Goal: Navigation & Orientation: Find specific page/section

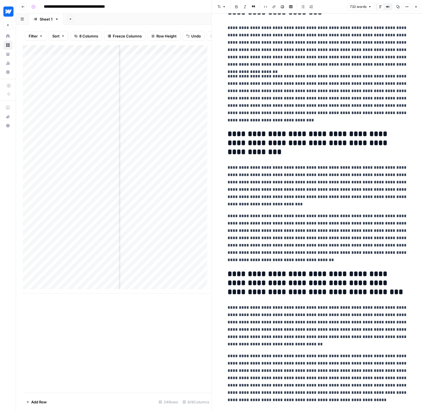
scroll to position [327, 0]
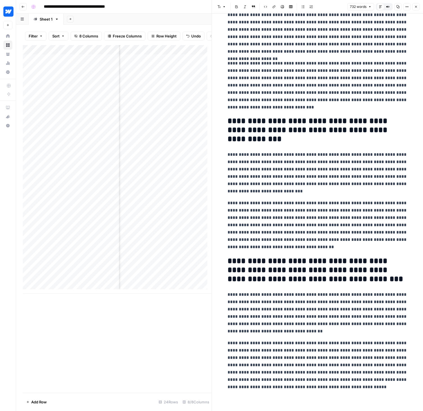
click at [25, 6] on button "Go back" at bounding box center [22, 6] width 7 height 7
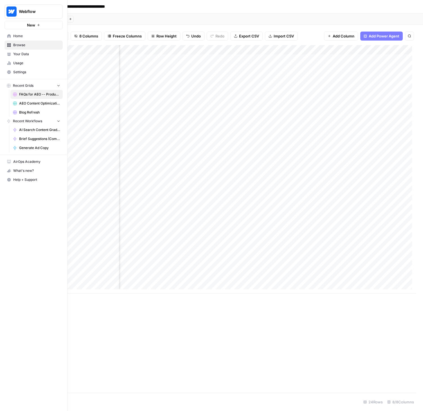
click at [11, 38] on icon at bounding box center [9, 36] width 4 height 4
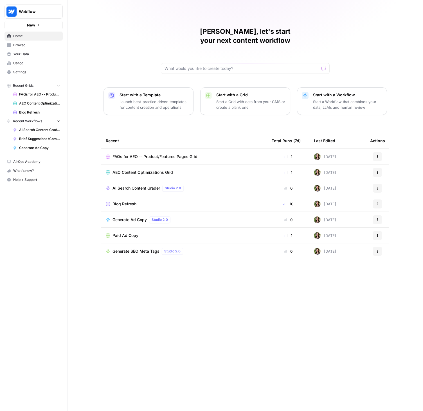
click at [21, 57] on link "Your Data" at bounding box center [34, 54] width 58 height 9
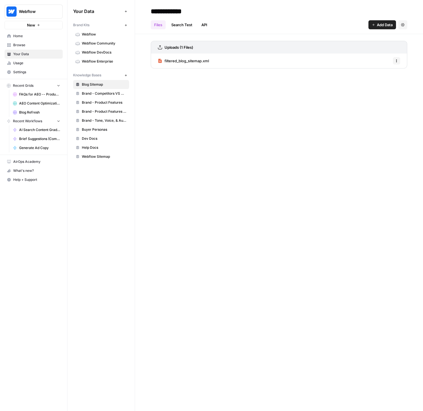
click at [22, 61] on span "Usage" at bounding box center [36, 63] width 47 height 5
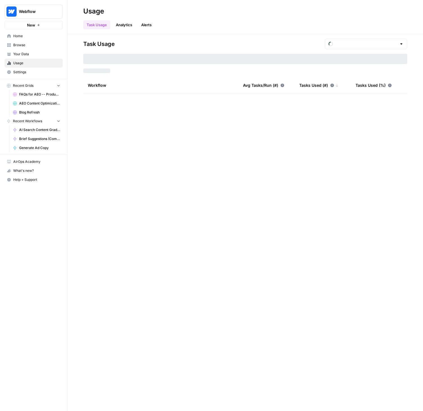
type input "August Tasks"
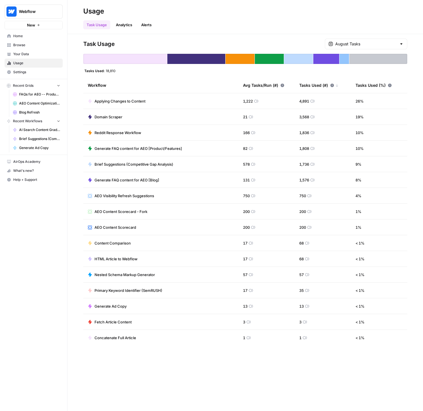
click at [20, 42] on link "Browse" at bounding box center [34, 45] width 58 height 9
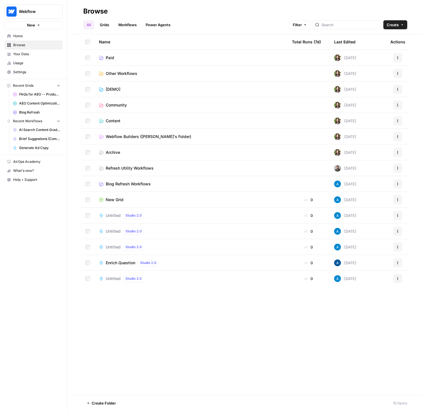
click at [19, 62] on span "Usage" at bounding box center [36, 63] width 47 height 5
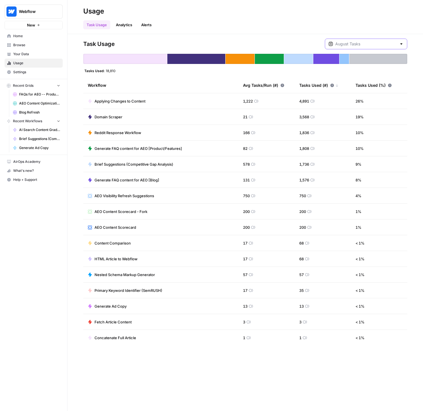
click at [371, 46] on input "text" at bounding box center [367, 44] width 62 height 6
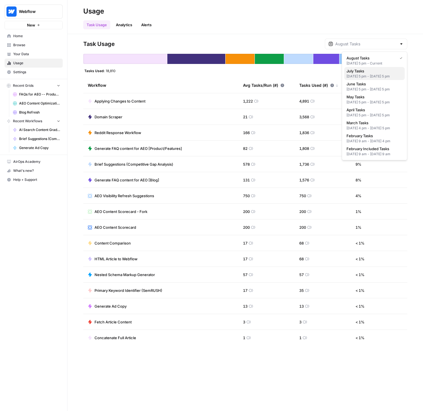
click at [357, 72] on span "July Tasks" at bounding box center [374, 71] width 54 height 6
type input "July Tasks"
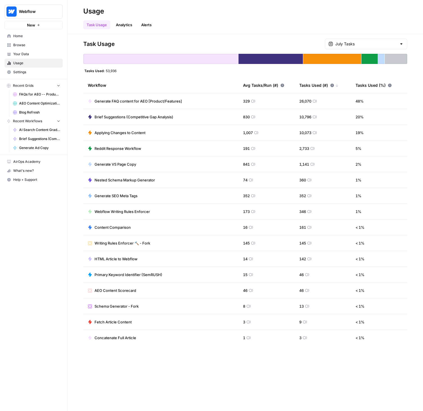
click at [37, 38] on span "Home" at bounding box center [36, 35] width 47 height 5
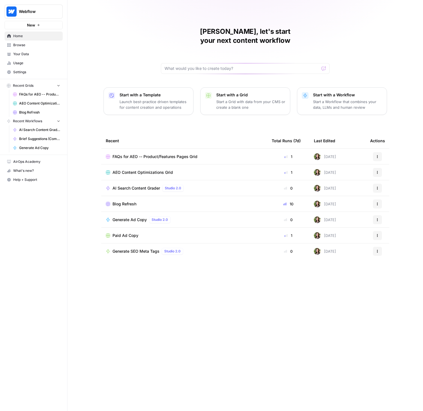
click at [25, 47] on span "Browse" at bounding box center [36, 45] width 47 height 5
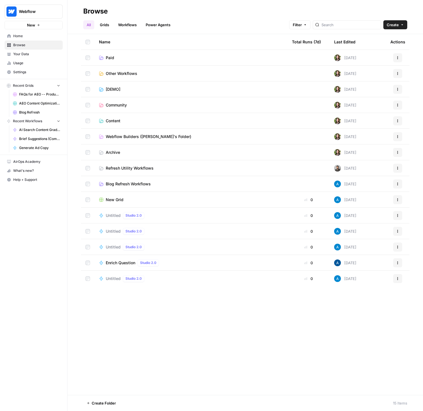
click at [119, 58] on link "Paid" at bounding box center [191, 58] width 184 height 6
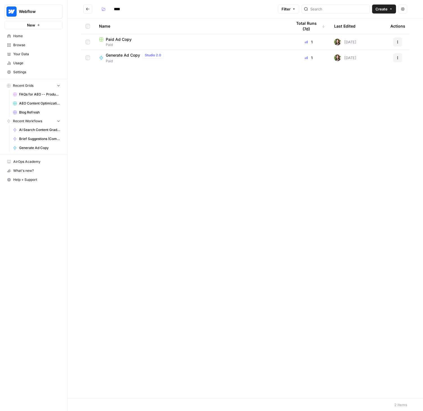
click at [90, 12] on button "Go back" at bounding box center [87, 9] width 9 height 9
